Goal: Task Accomplishment & Management: Use online tool/utility

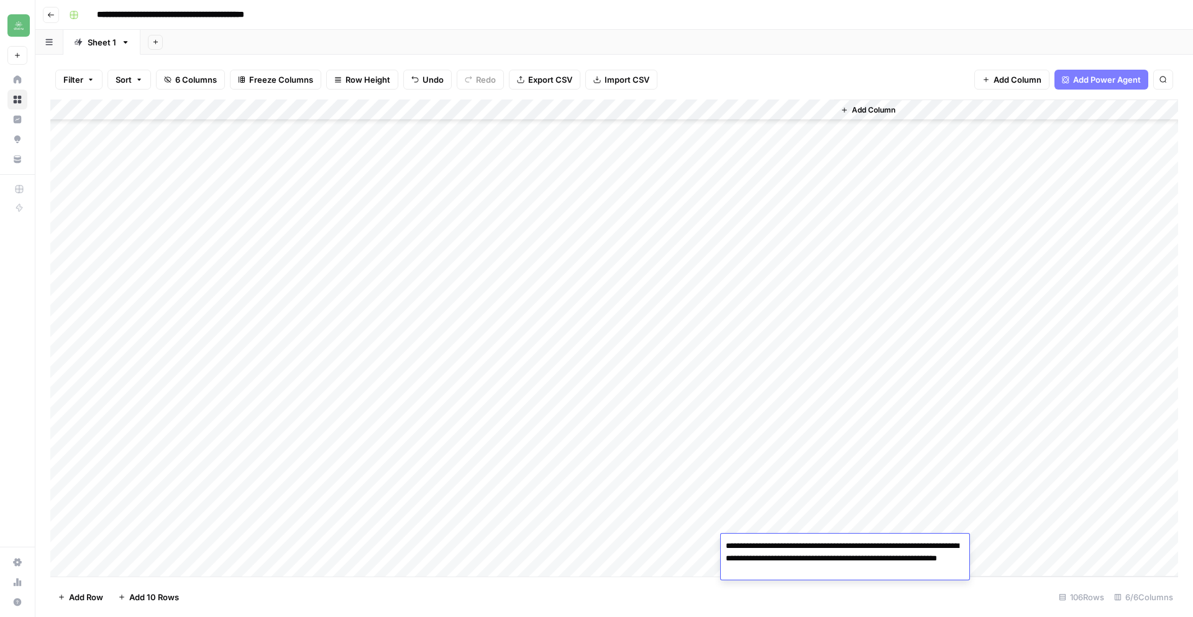
scroll to position [1804, 0]
click at [54, 18] on icon "button" at bounding box center [50, 14] width 7 height 7
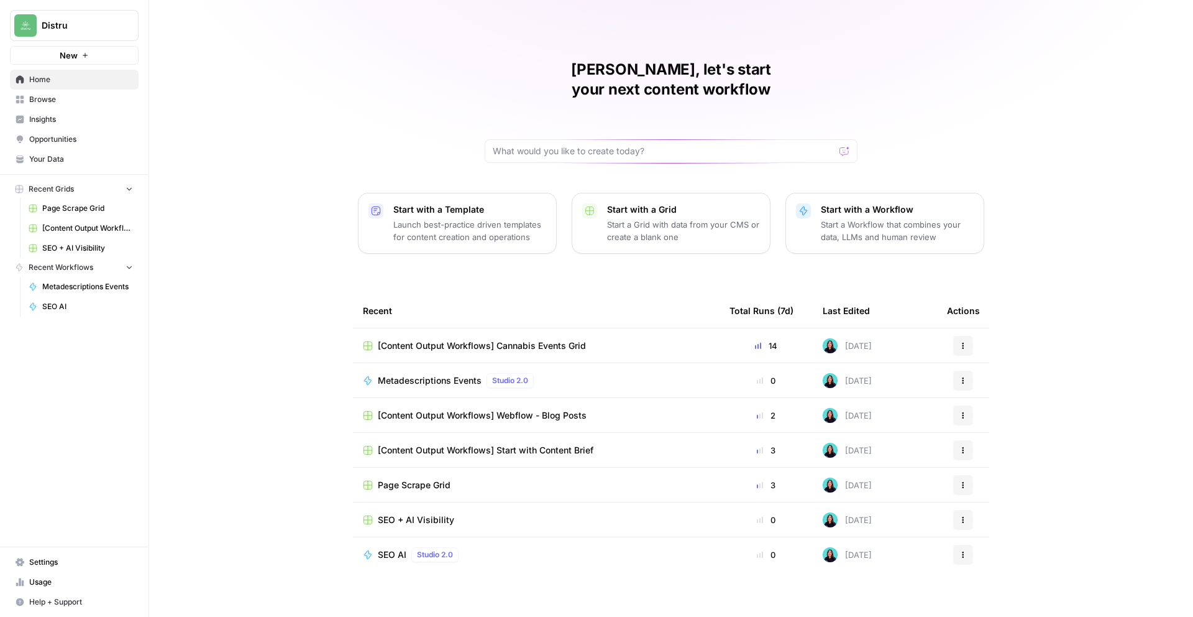
click at [563, 402] on td "[Content Output Workflows] Webflow - Blog Posts" at bounding box center [536, 415] width 367 height 34
click at [563, 409] on span "[Content Output Workflows] Webflow - Blog Posts" at bounding box center [482, 415] width 209 height 12
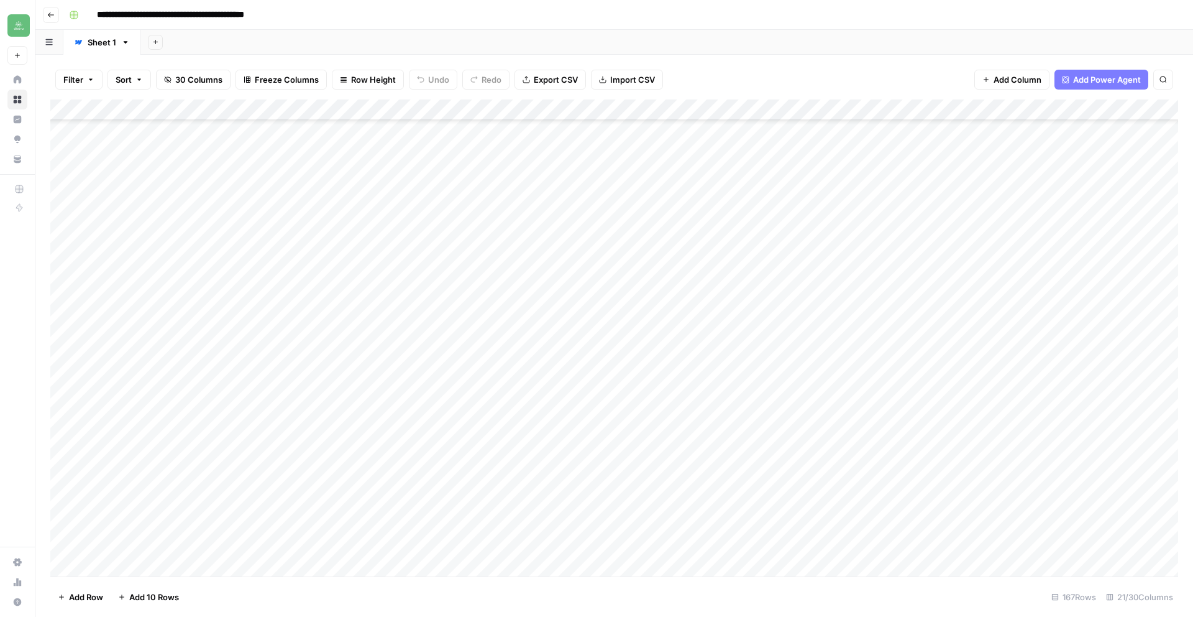
scroll to position [3093, 0]
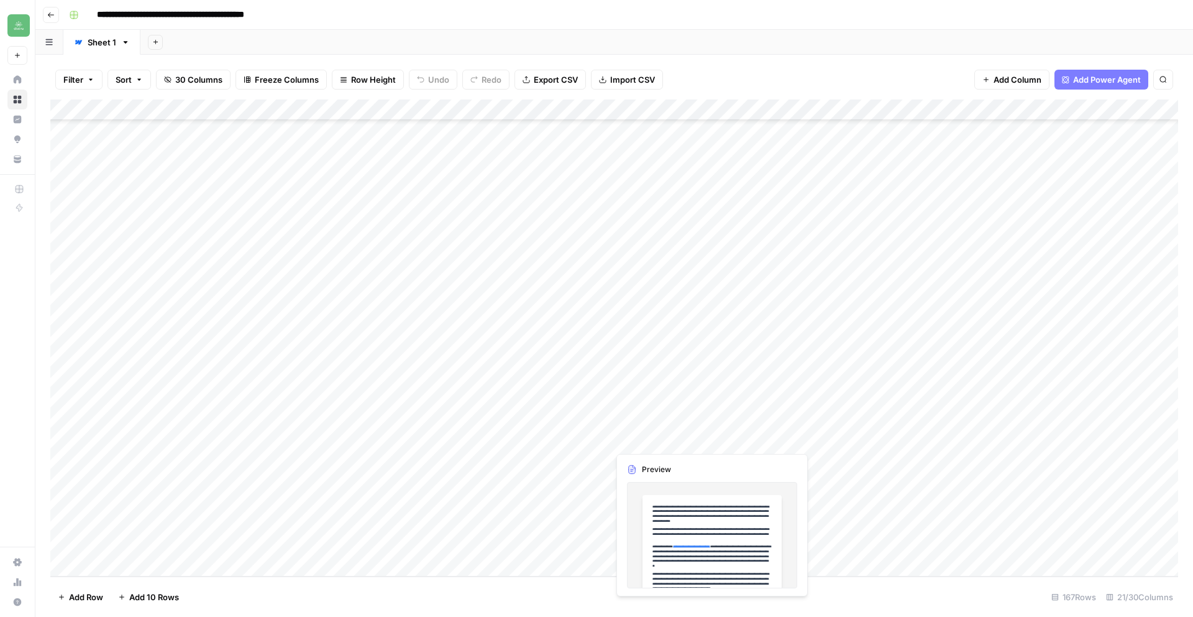
click at [771, 420] on div "Add Column" at bounding box center [614, 337] width 1128 height 477
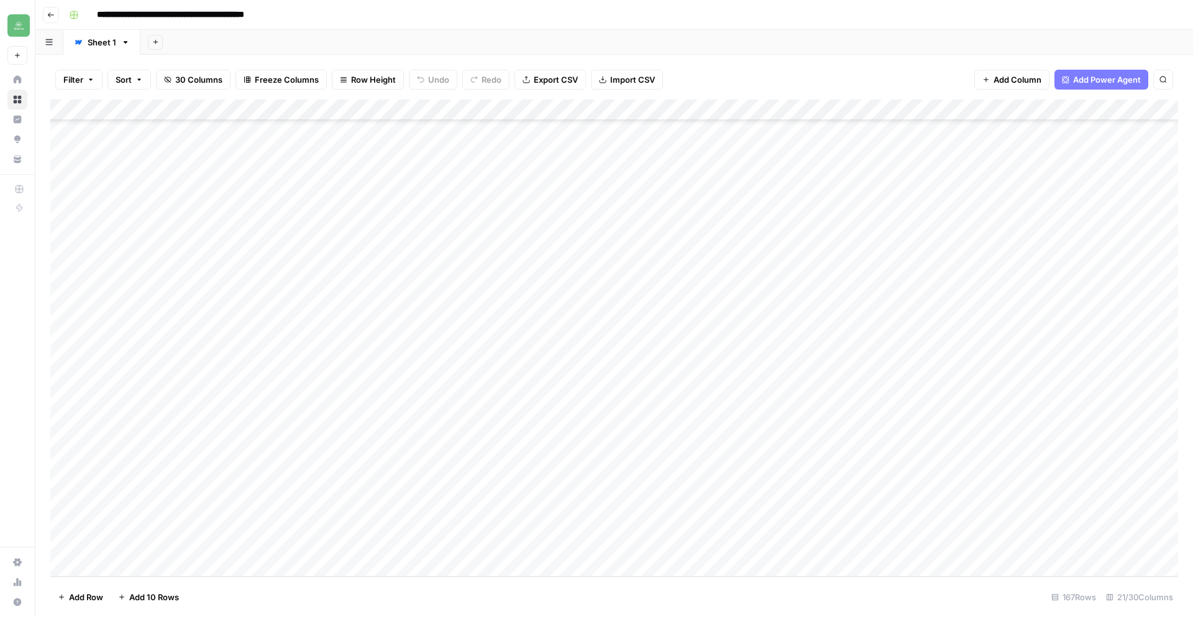
click at [743, 418] on div "Add Column" at bounding box center [614, 337] width 1128 height 477
click at [743, 418] on textarea at bounding box center [819, 418] width 199 height 17
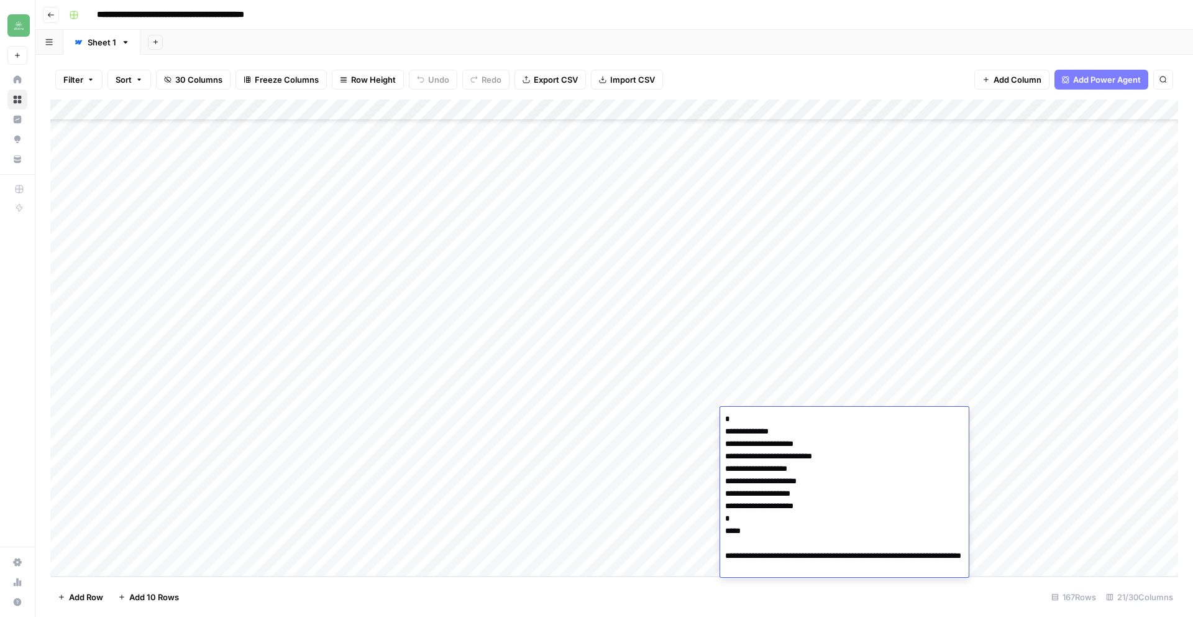
drag, startPoint x: 787, startPoint y: 567, endPoint x: 723, endPoint y: 535, distance: 72.0
click at [723, 535] on textarea "**********" at bounding box center [844, 499] width 249 height 179
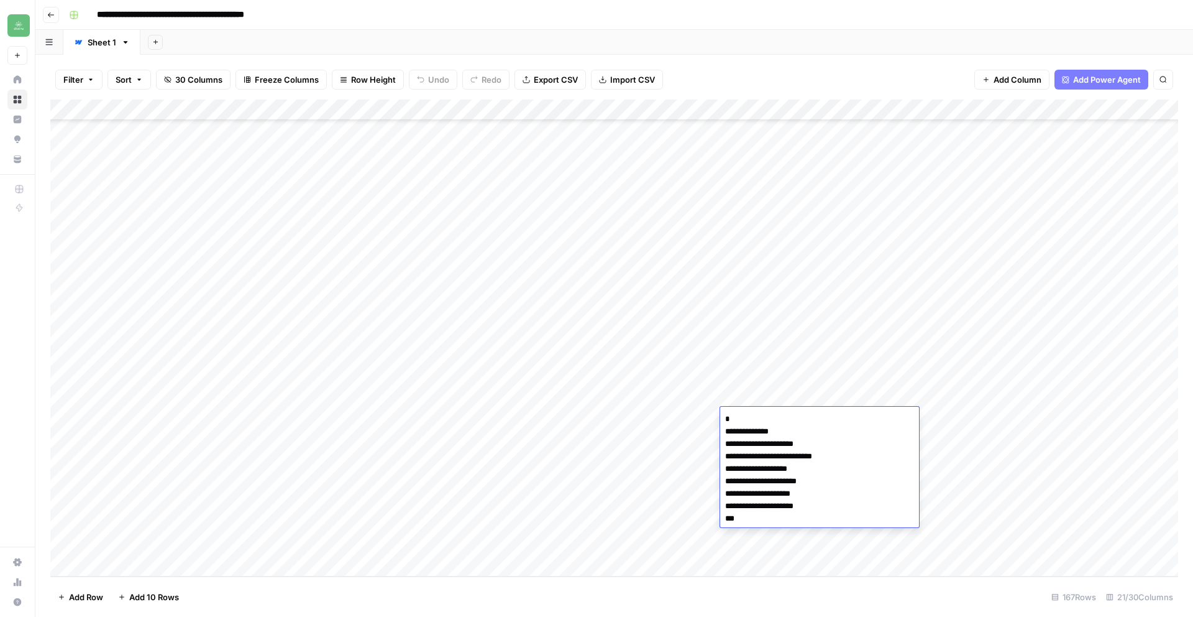
type textarea "**********"
click at [780, 589] on footer "Add Row Add 10 Rows 167 Rows 21/30 Columns" at bounding box center [614, 596] width 1128 height 40
click at [996, 415] on div "Add Column" at bounding box center [614, 337] width 1128 height 477
click at [846, 418] on div "Add Column" at bounding box center [614, 337] width 1128 height 477
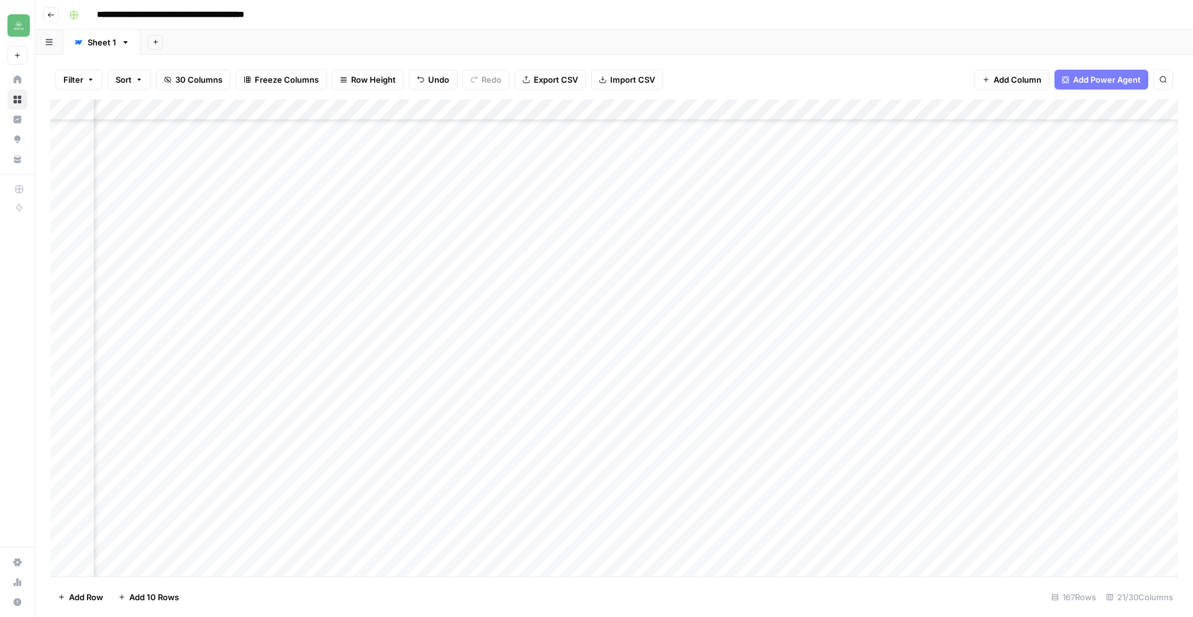
scroll to position [3093, 388]
click at [658, 417] on div "Add Column" at bounding box center [614, 337] width 1128 height 477
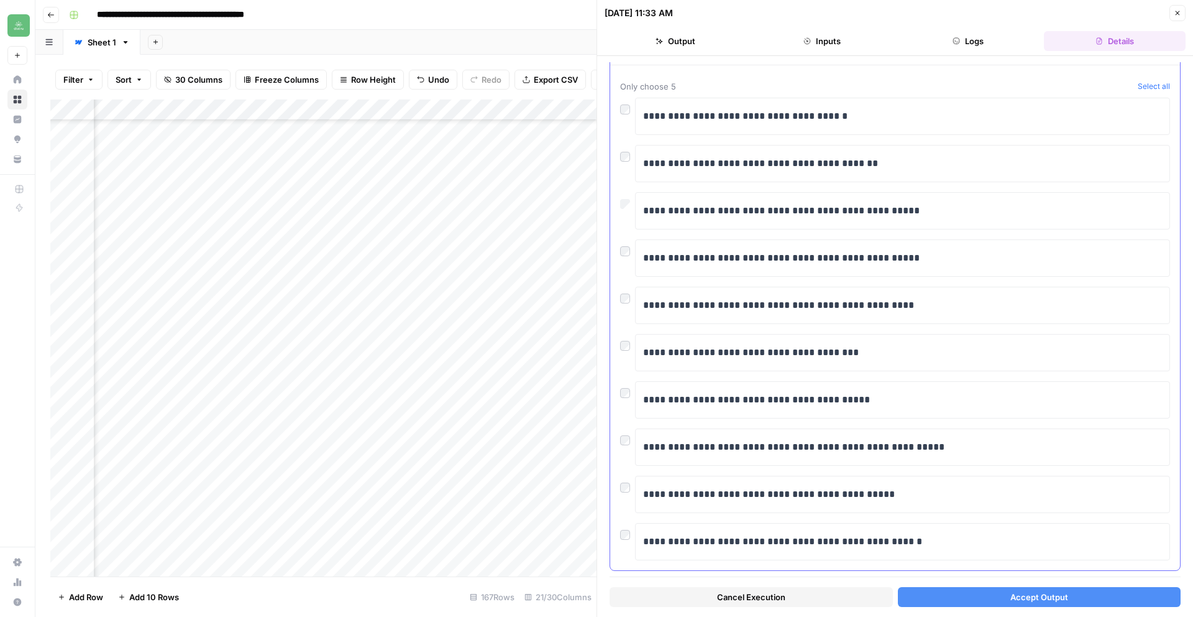
scroll to position [66, 0]
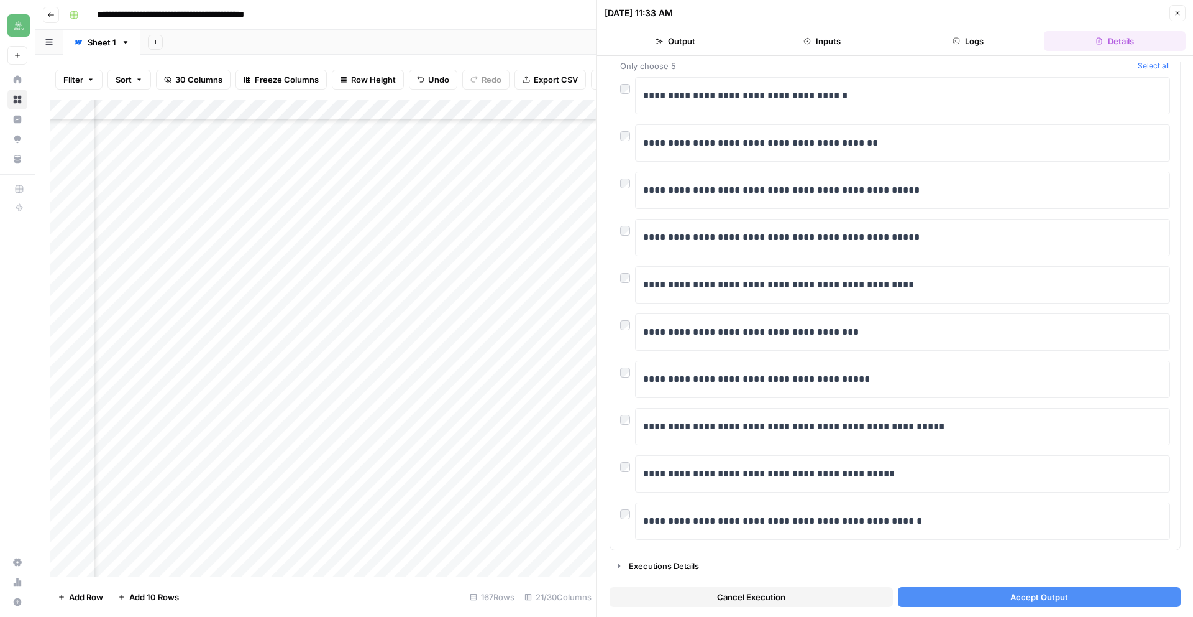
click at [988, 587] on button "Accept Output" at bounding box center [1039, 597] width 283 height 20
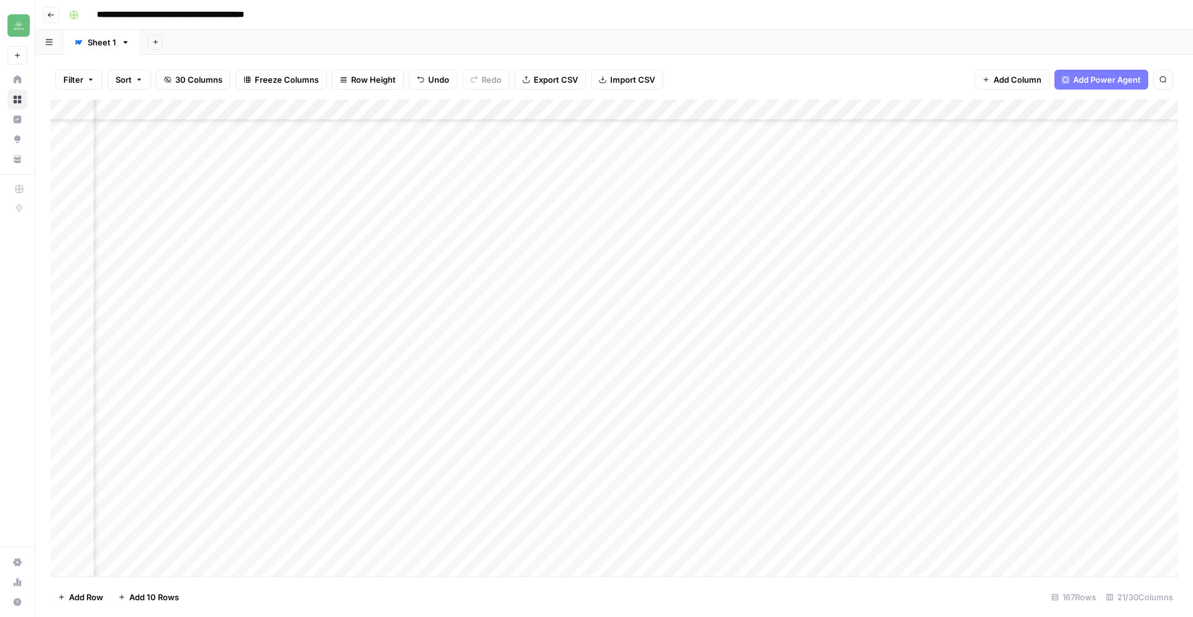
click at [649, 416] on div "Add Column" at bounding box center [614, 337] width 1128 height 477
click at [693, 536] on div "Add Column" at bounding box center [614, 337] width 1128 height 477
click at [822, 418] on div "Add Column" at bounding box center [614, 337] width 1128 height 477
